Goal: Task Accomplishment & Management: Use online tool/utility

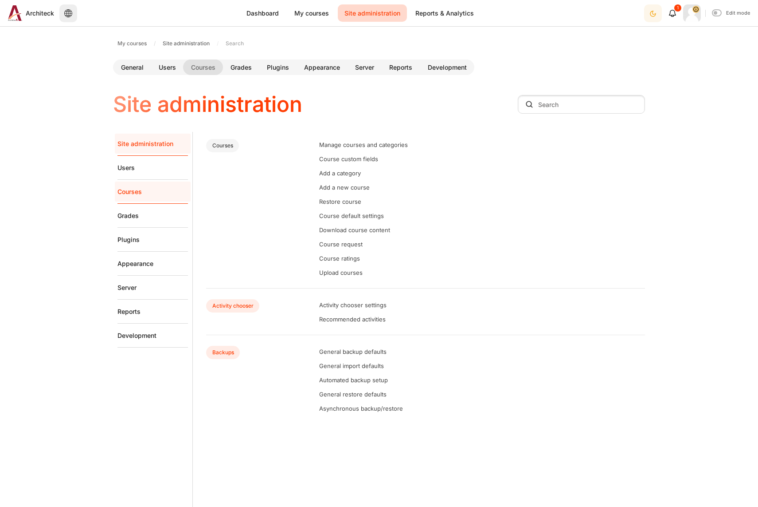
click at [147, 188] on link "Courses" at bounding box center [153, 192] width 71 height 24
click at [141, 196] on link "Courses" at bounding box center [153, 192] width 71 height 24
click at [331, 202] on link "Restore course" at bounding box center [340, 201] width 42 height 7
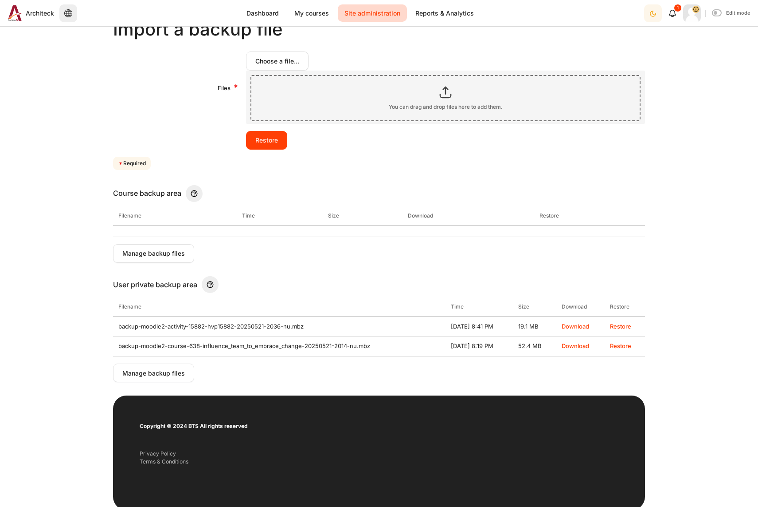
scroll to position [133, 0]
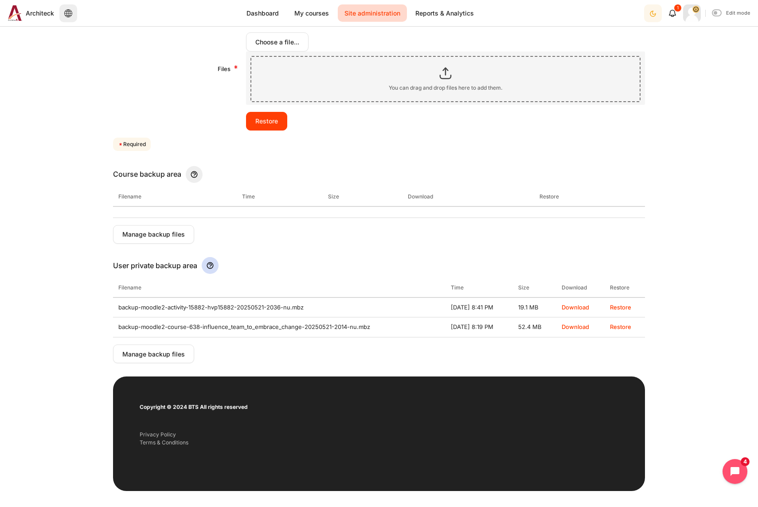
click at [208, 267] on img "Help" at bounding box center [210, 265] width 17 height 17
click at [165, 355] on button "Manage backup files" at bounding box center [153, 353] width 81 height 19
